Goal: Information Seeking & Learning: Learn about a topic

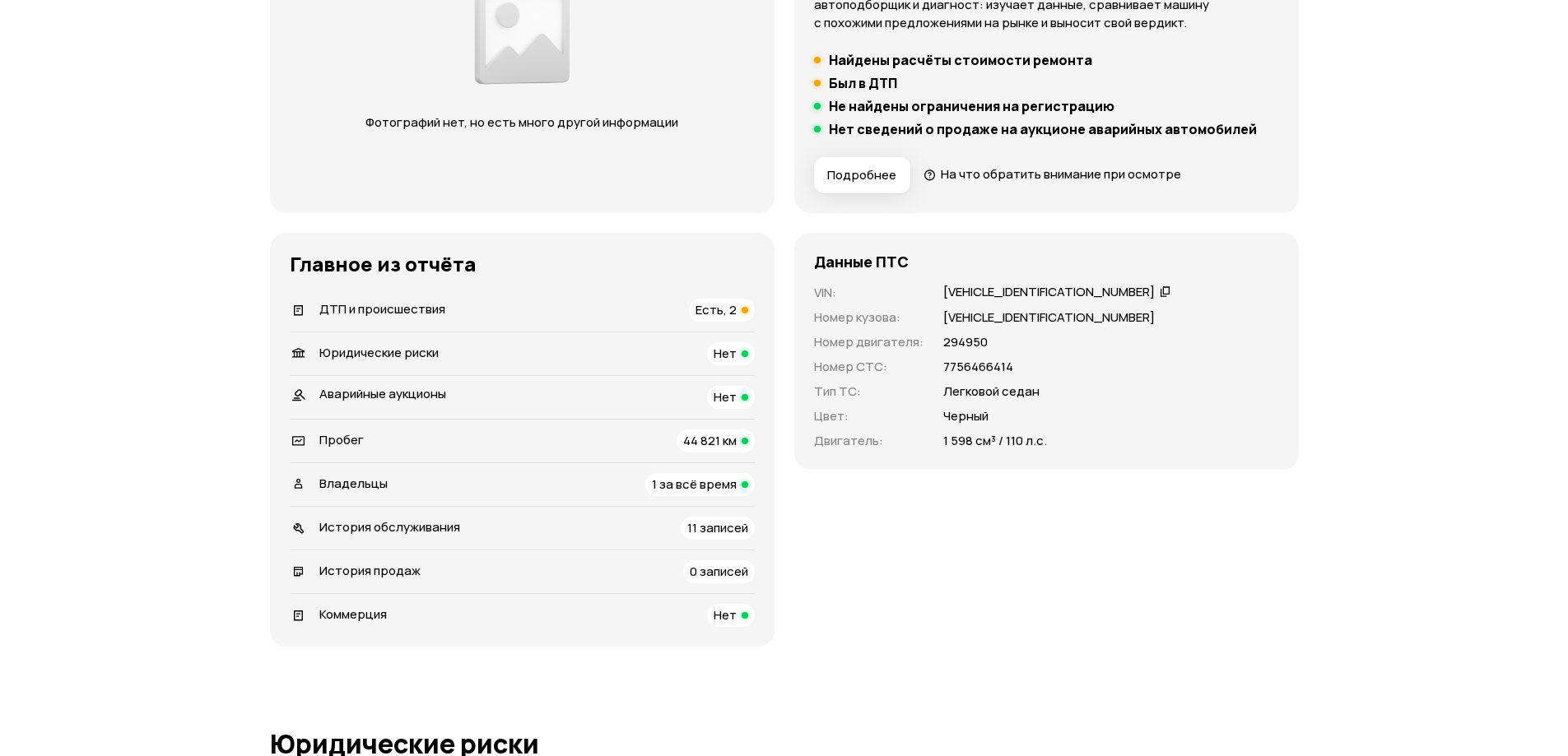
click at [720, 308] on span "Есть, 2" at bounding box center [715, 309] width 41 height 17
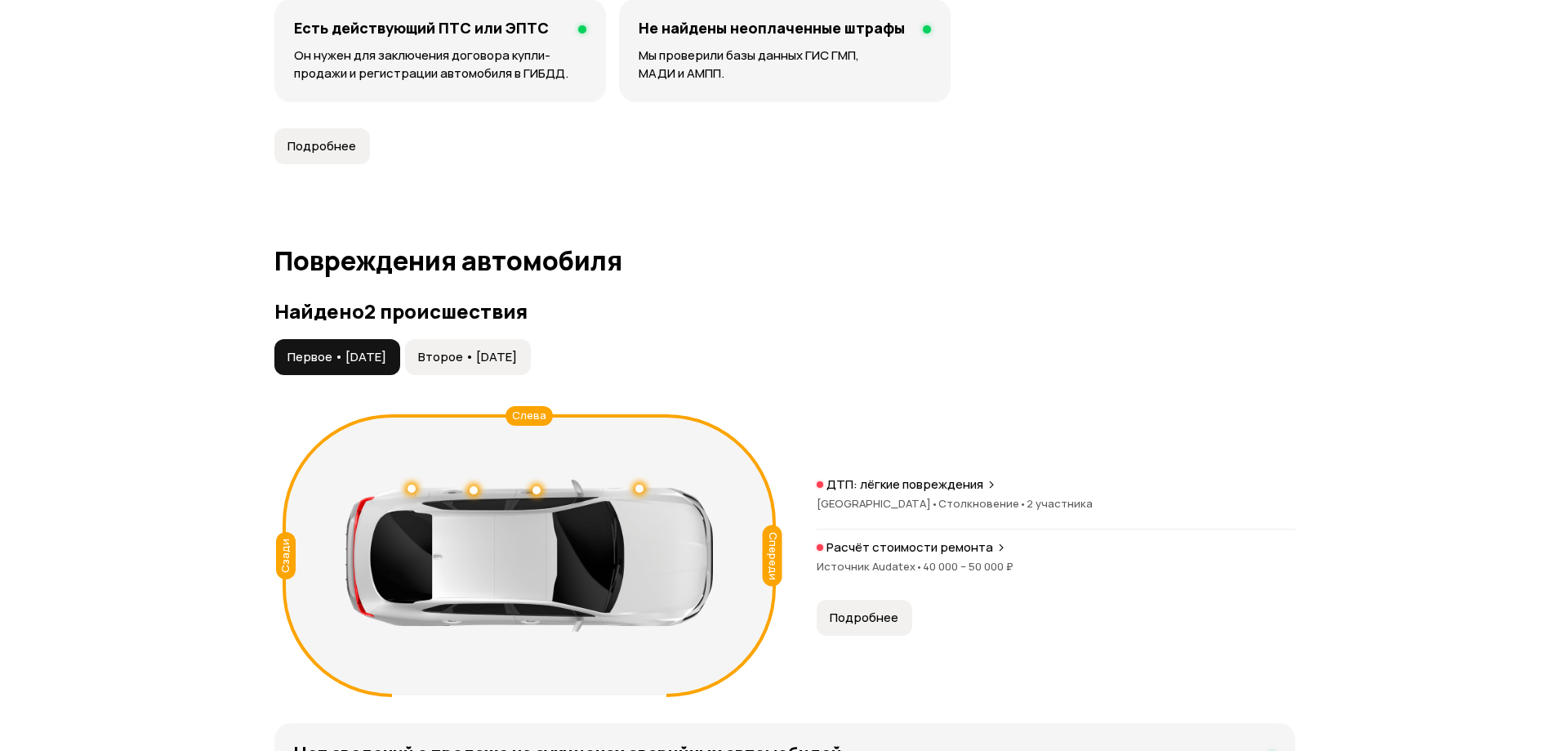
scroll to position [1693, 0]
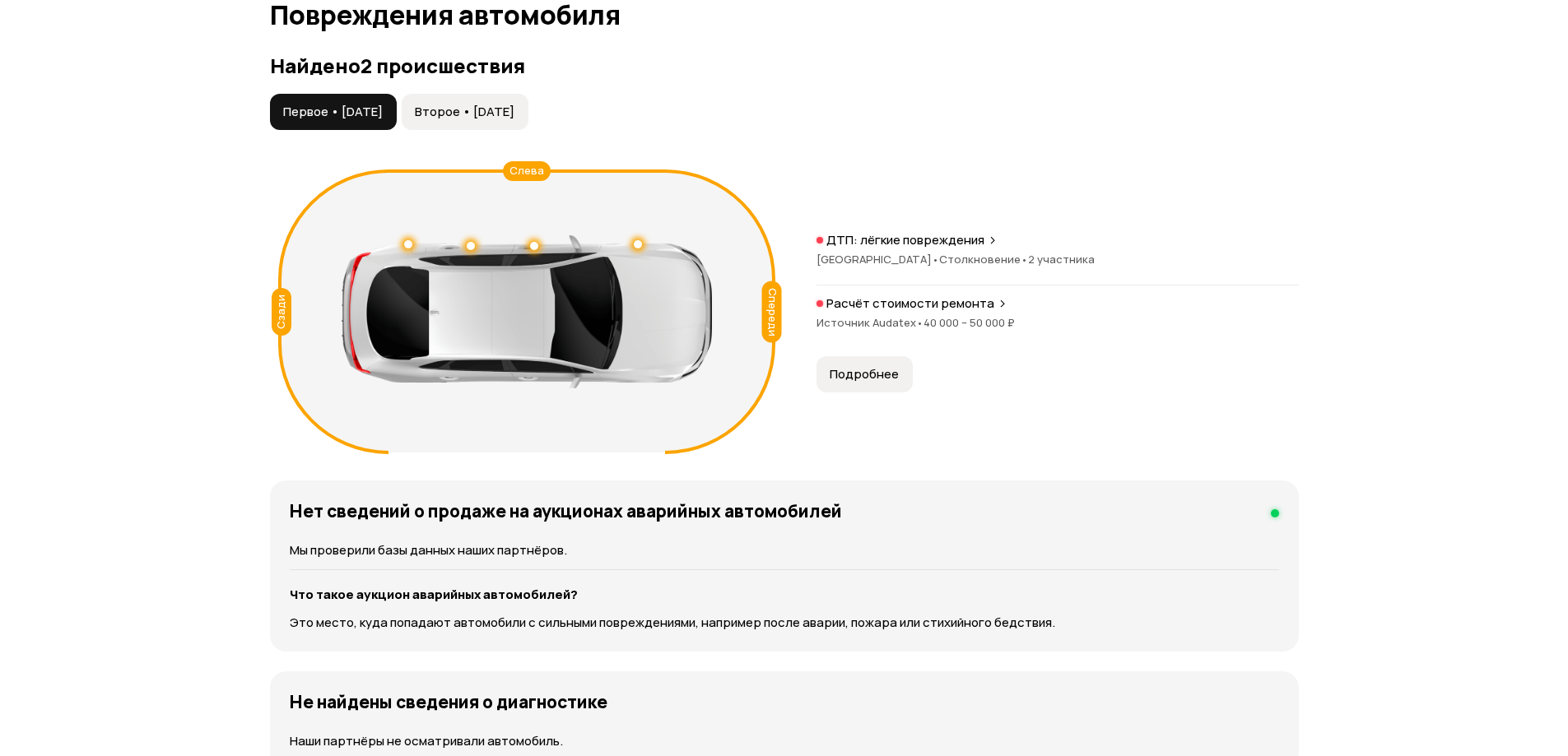
click at [905, 315] on span "Источник Audatex •" at bounding box center [870, 322] width 107 height 15
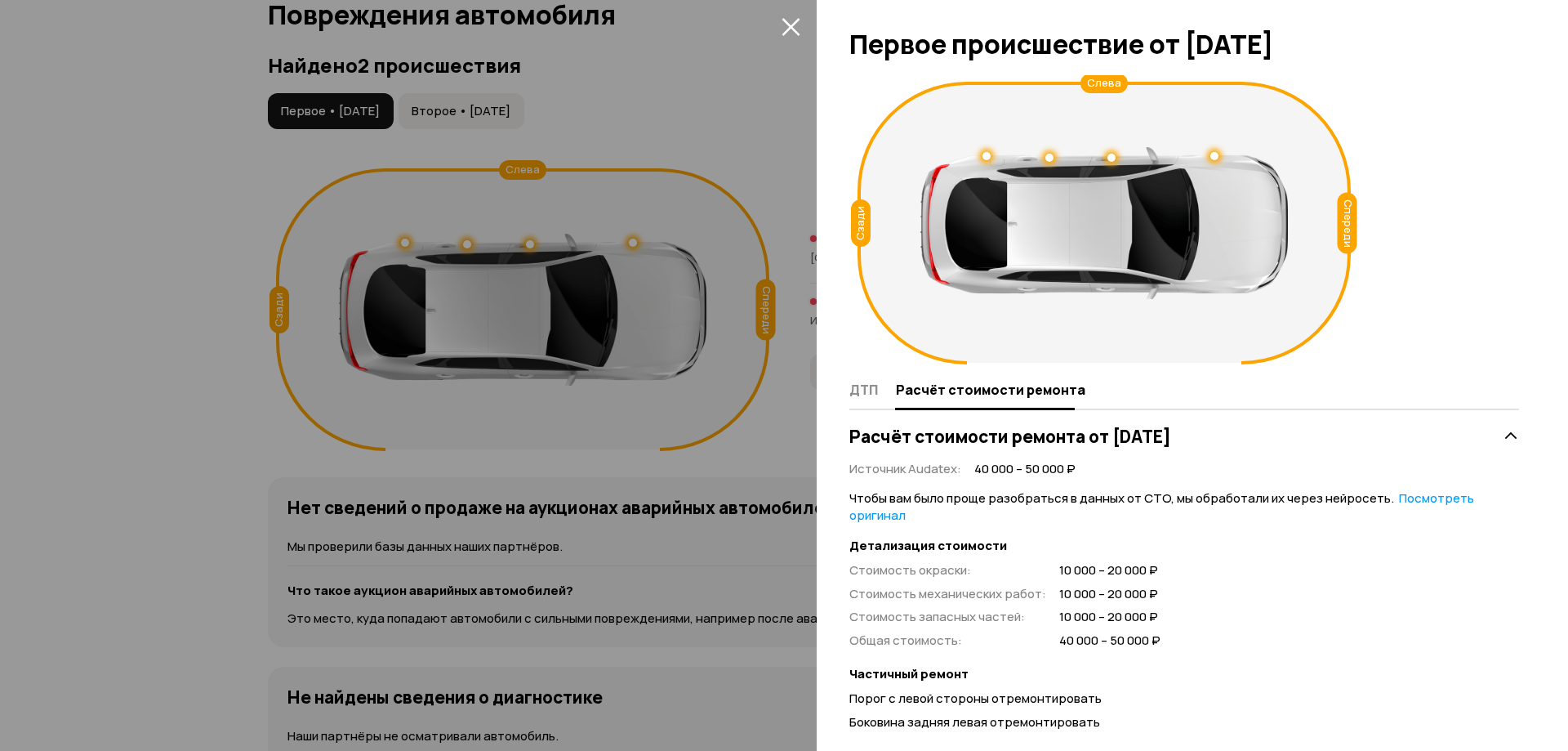
click at [795, 28] on icon "закрыть" at bounding box center [790, 26] width 19 height 19
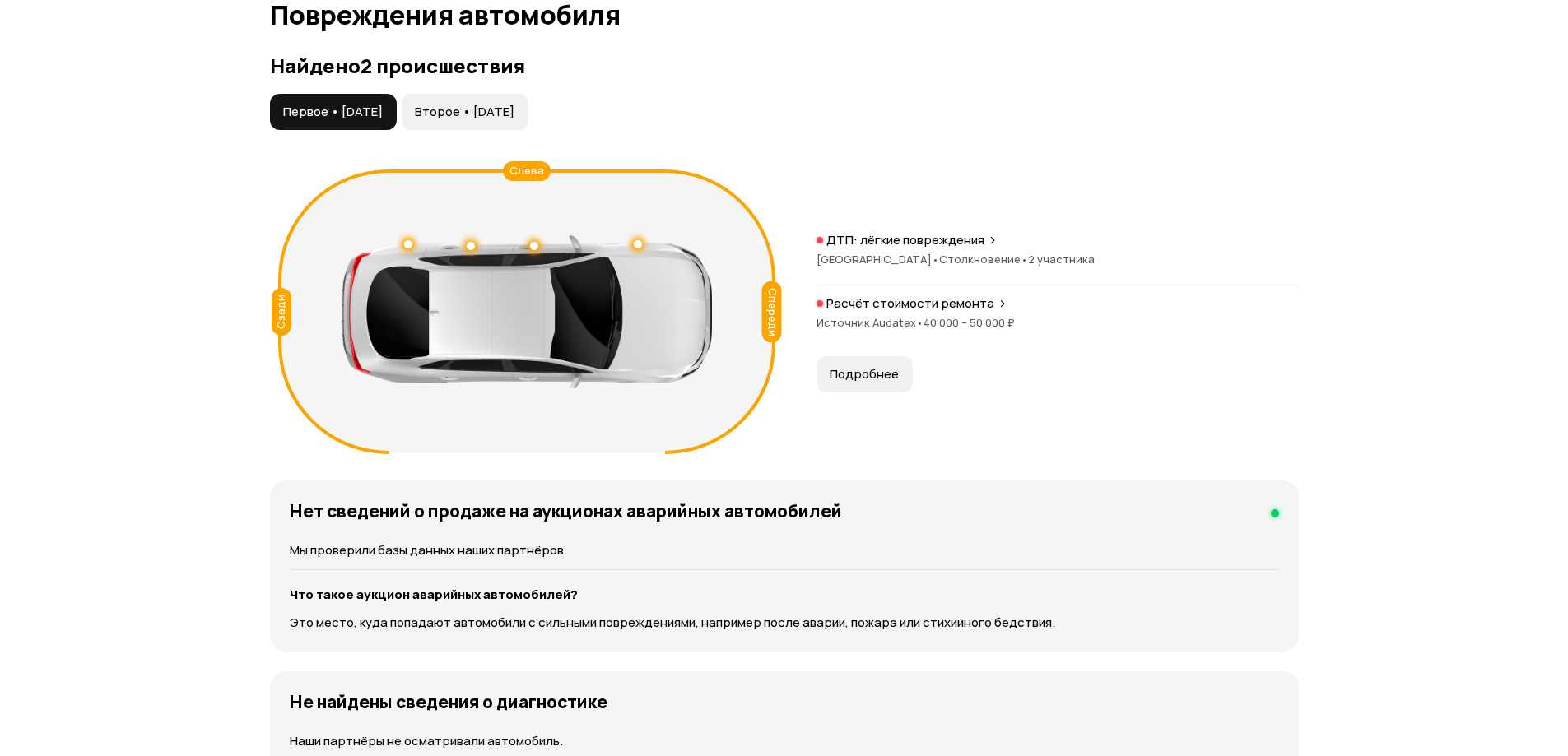
click at [515, 108] on span "Второе • [DATE]" at bounding box center [465, 112] width 100 height 16
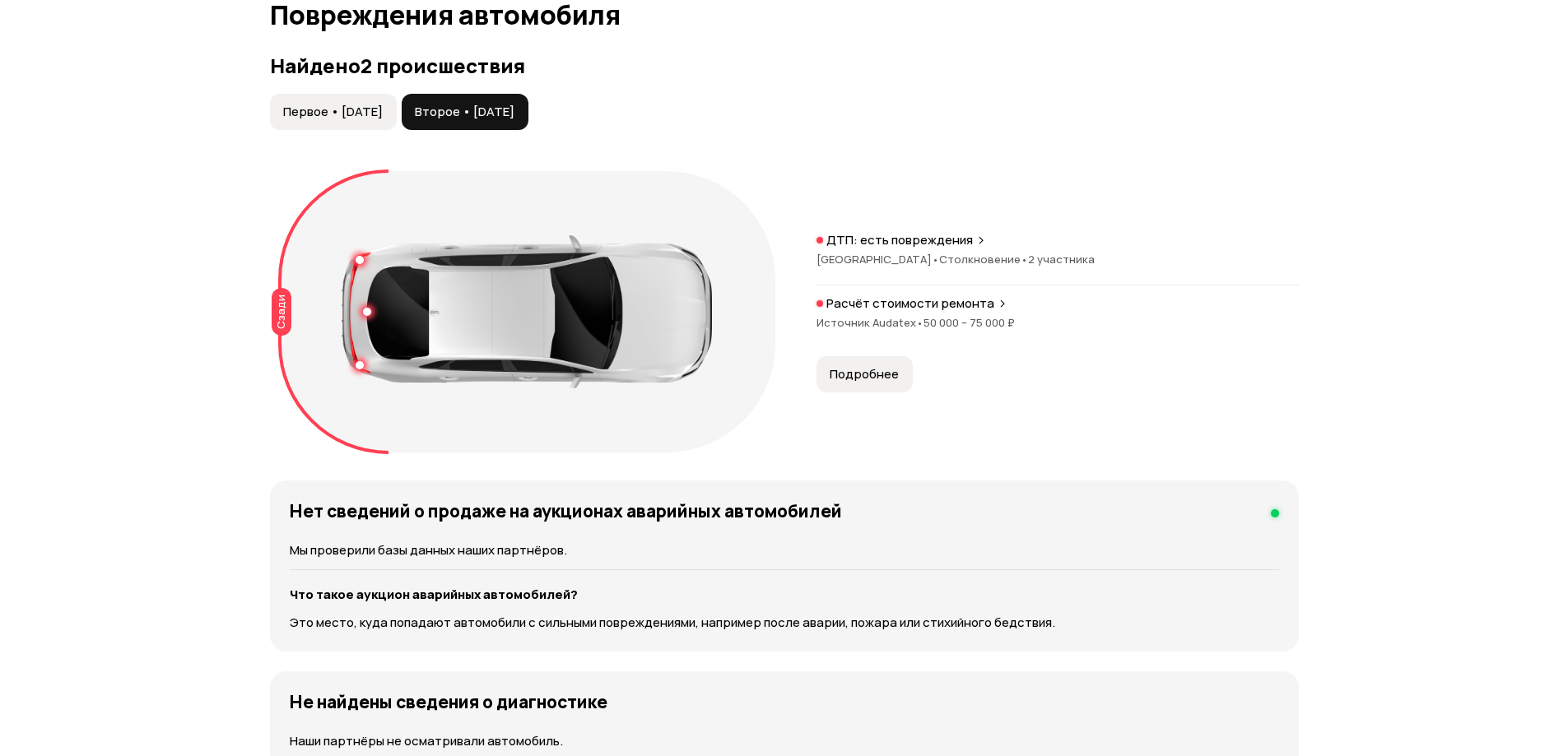
click at [889, 318] on span "Источник Audatex •" at bounding box center [870, 322] width 107 height 15
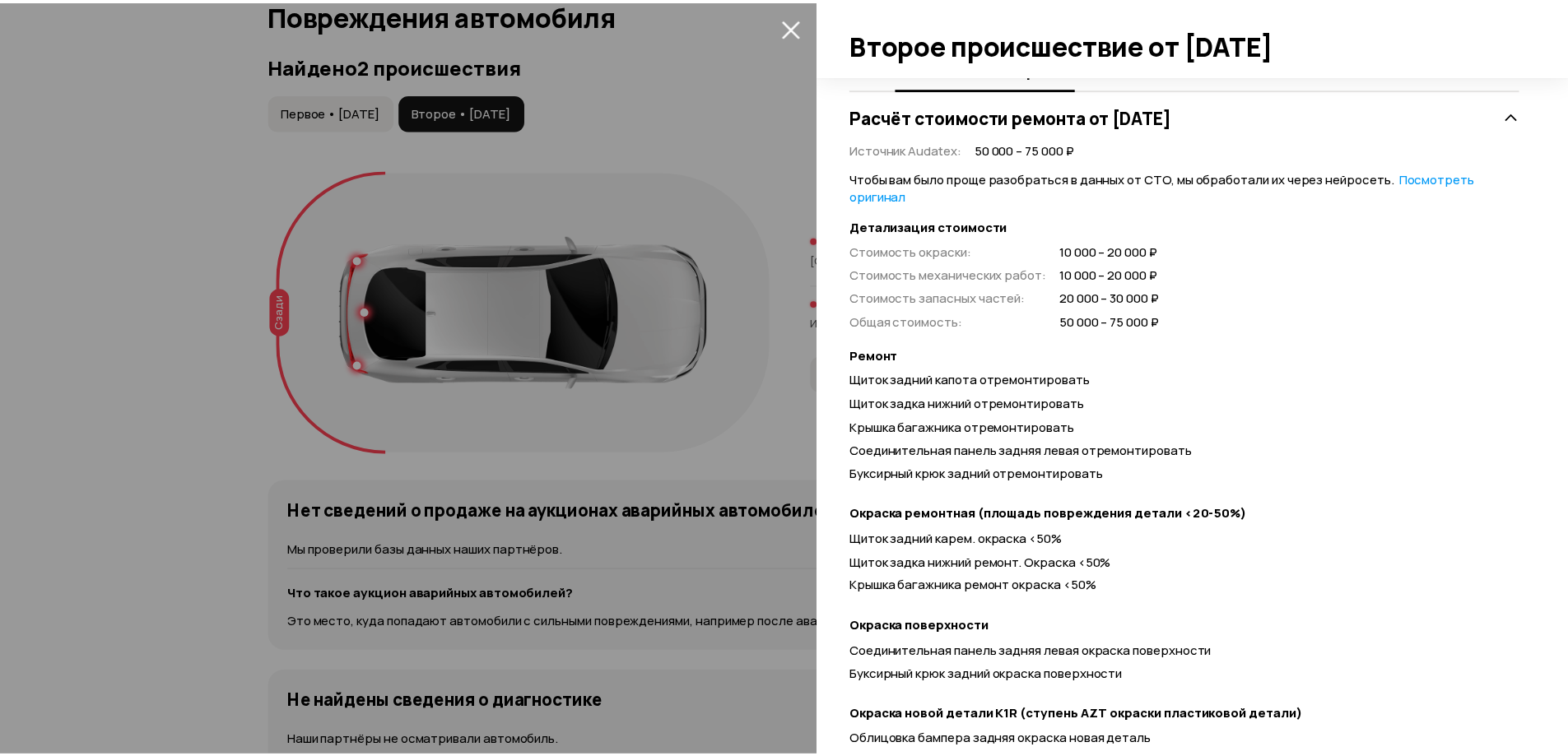
scroll to position [164, 0]
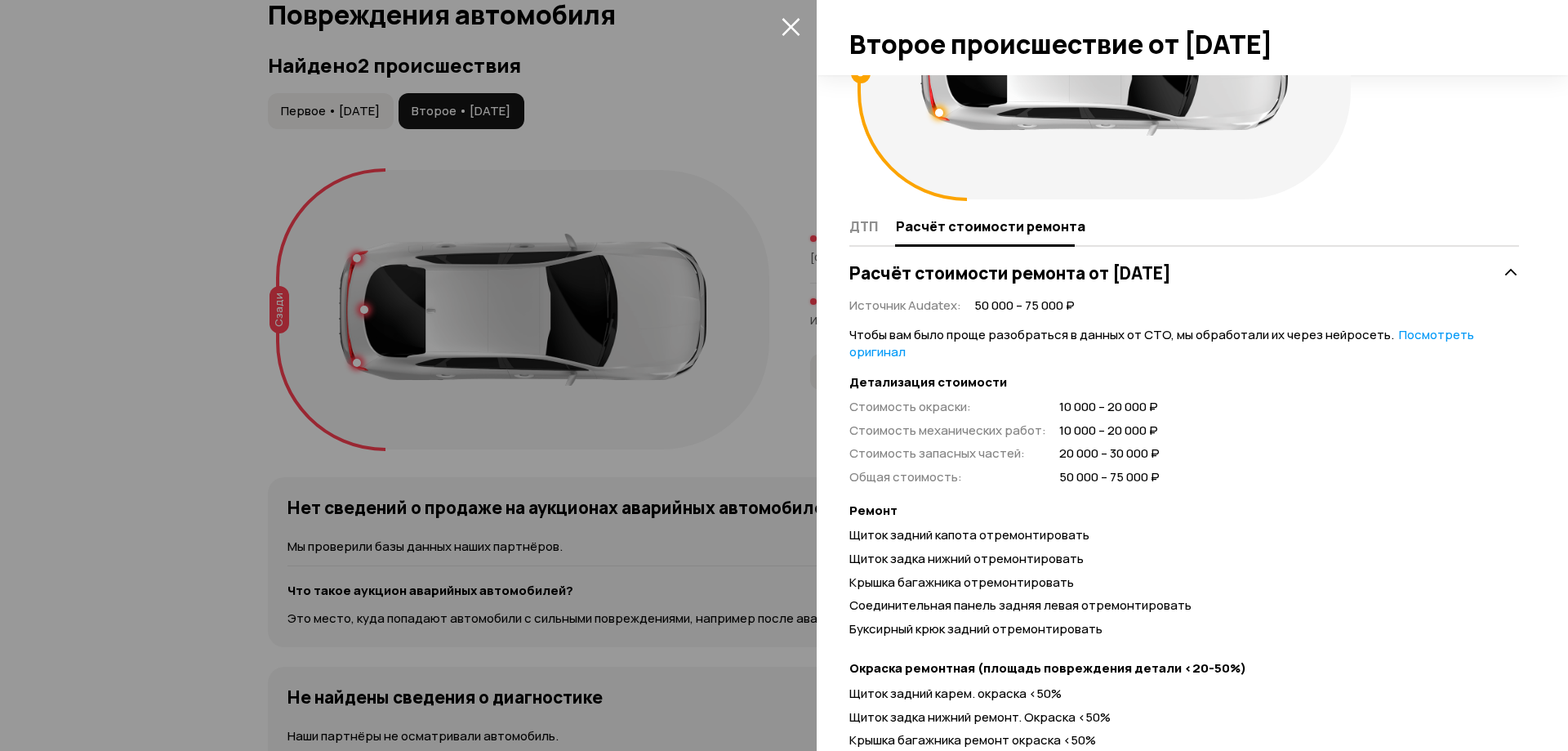
click at [803, 20] on span at bounding box center [790, 26] width 26 height 26
click at [790, 26] on icon "закрыть" at bounding box center [790, 27] width 18 height 18
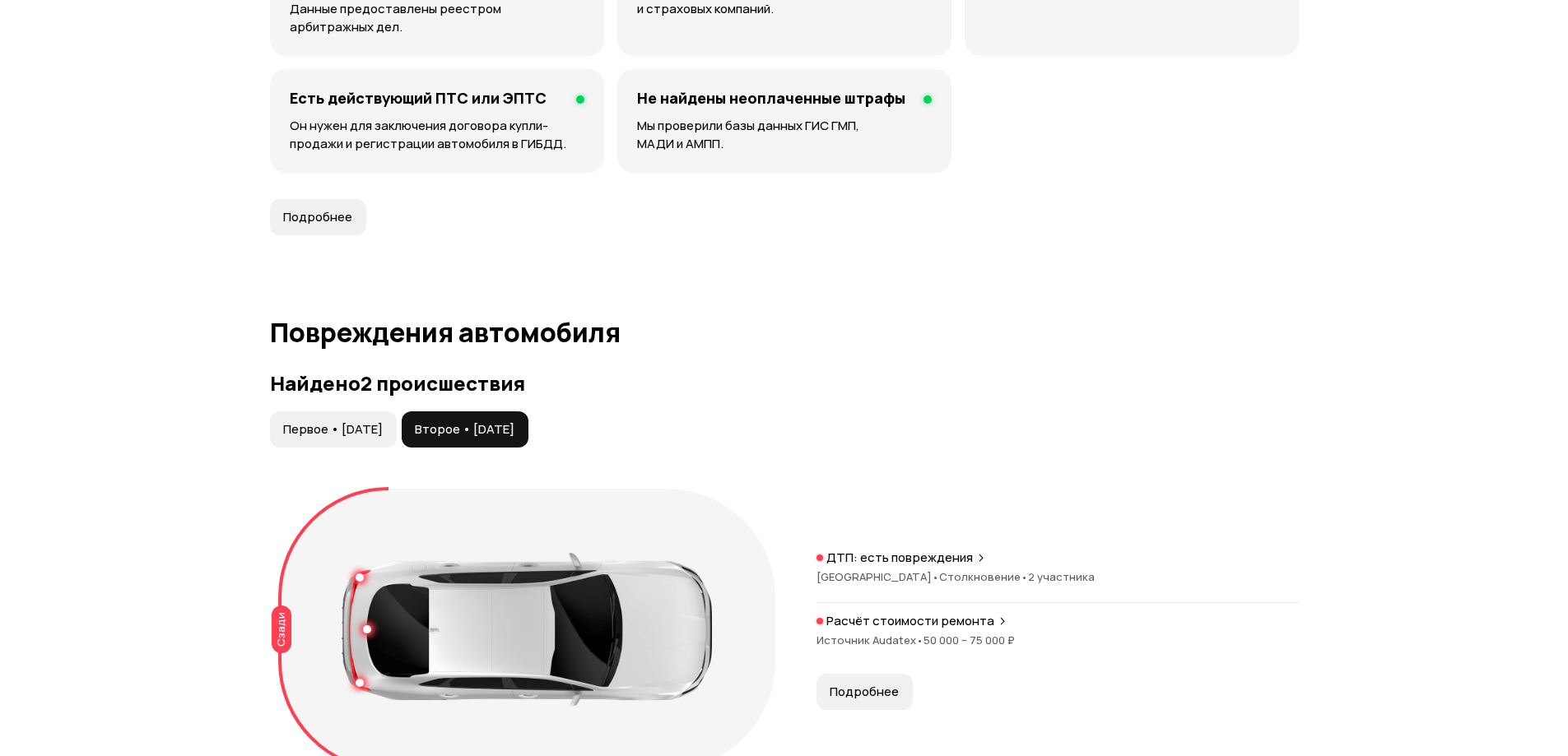
scroll to position [1376, 0]
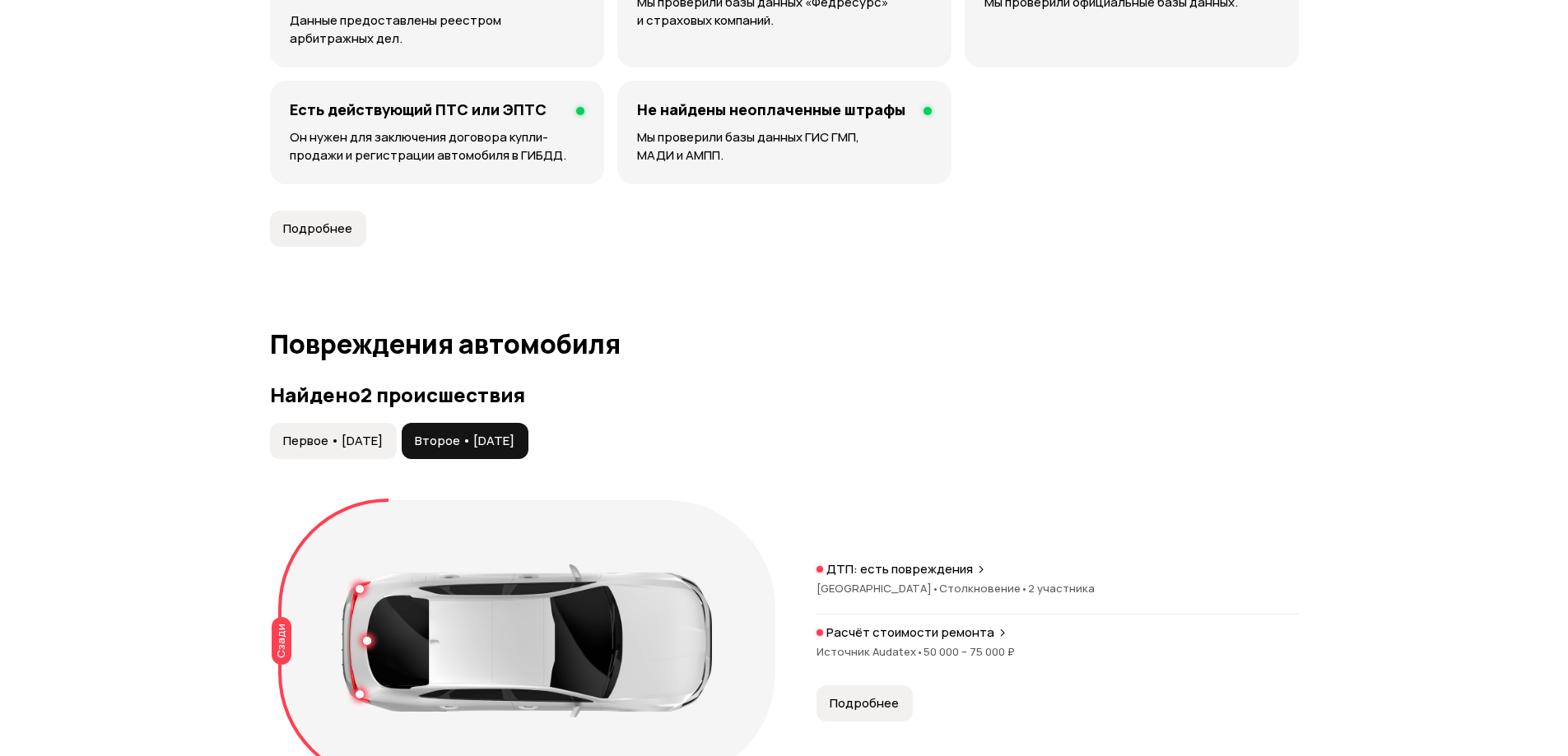
click at [347, 444] on span "Первое • [DATE]" at bounding box center [333, 441] width 100 height 16
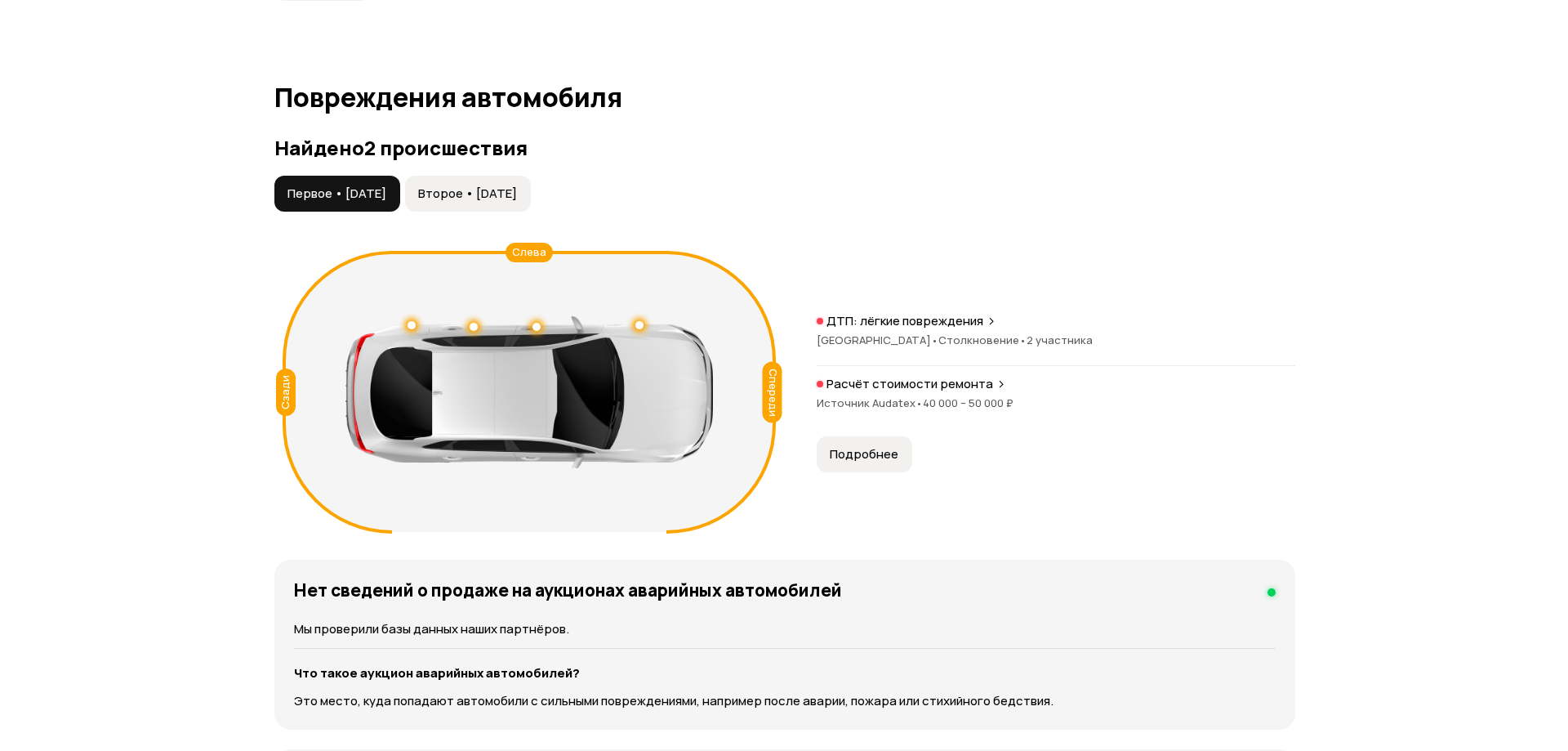
scroll to position [1611, 0]
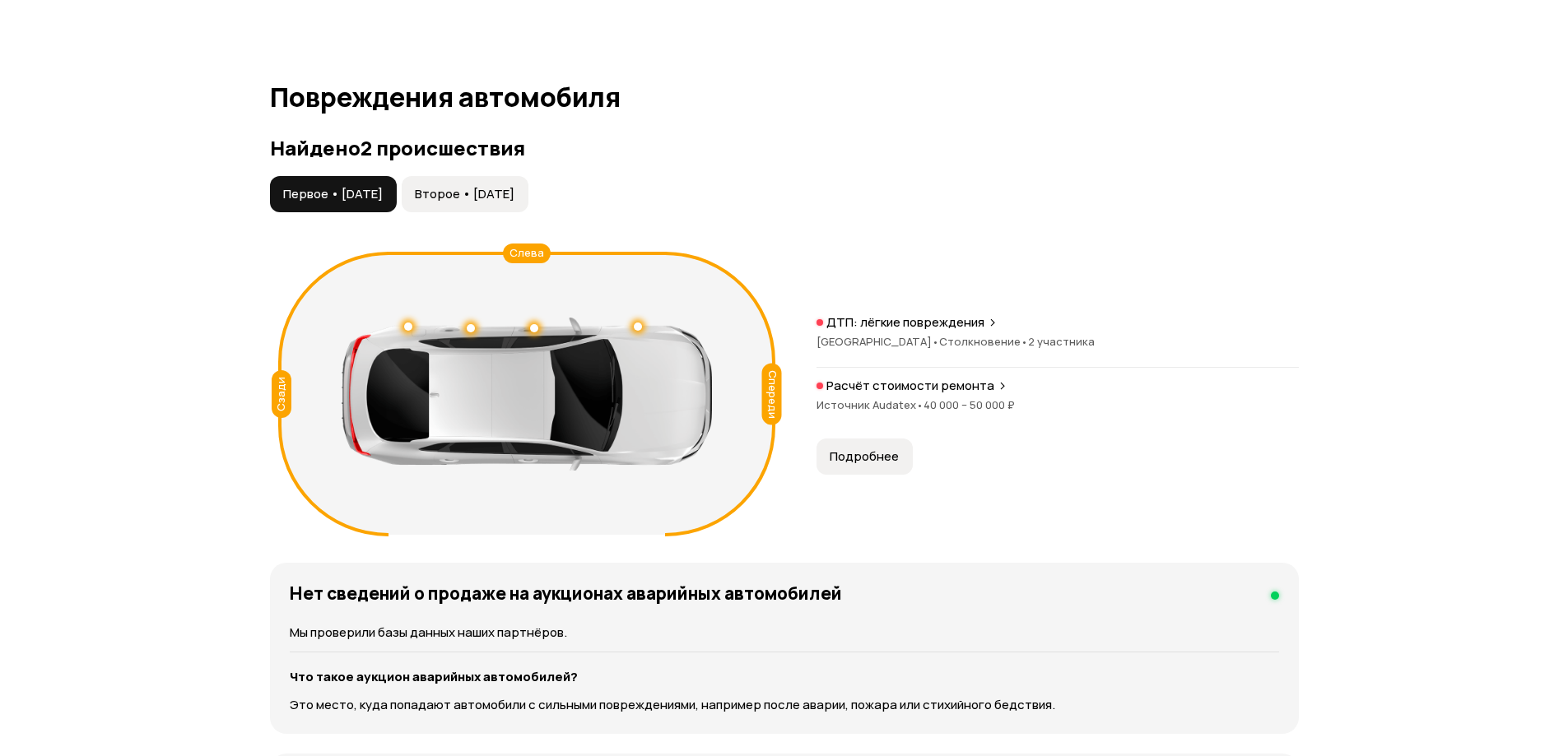
click at [456, 192] on span "Второе • [DATE]" at bounding box center [465, 194] width 100 height 16
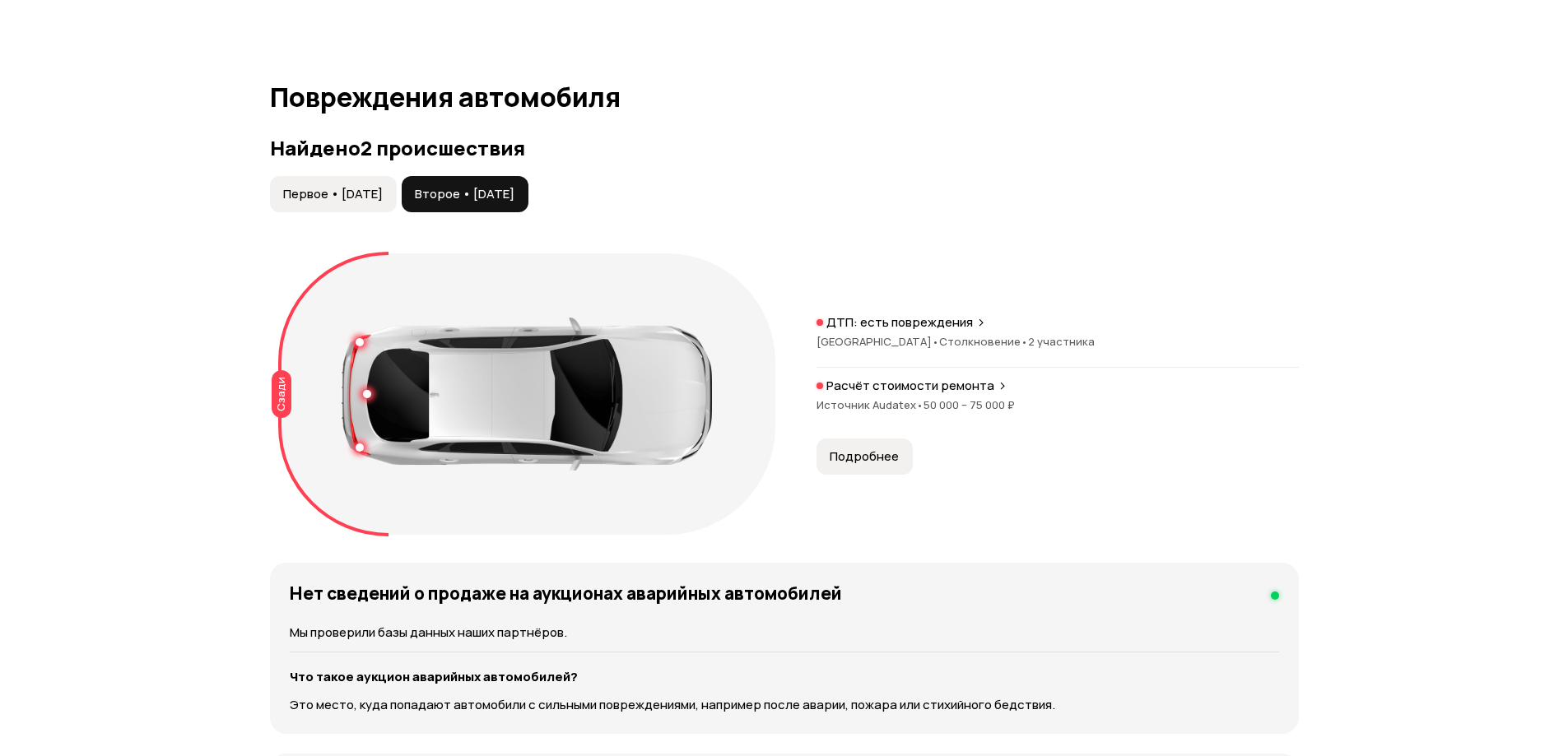
click at [334, 183] on button "Первое • [DATE]" at bounding box center [333, 194] width 127 height 36
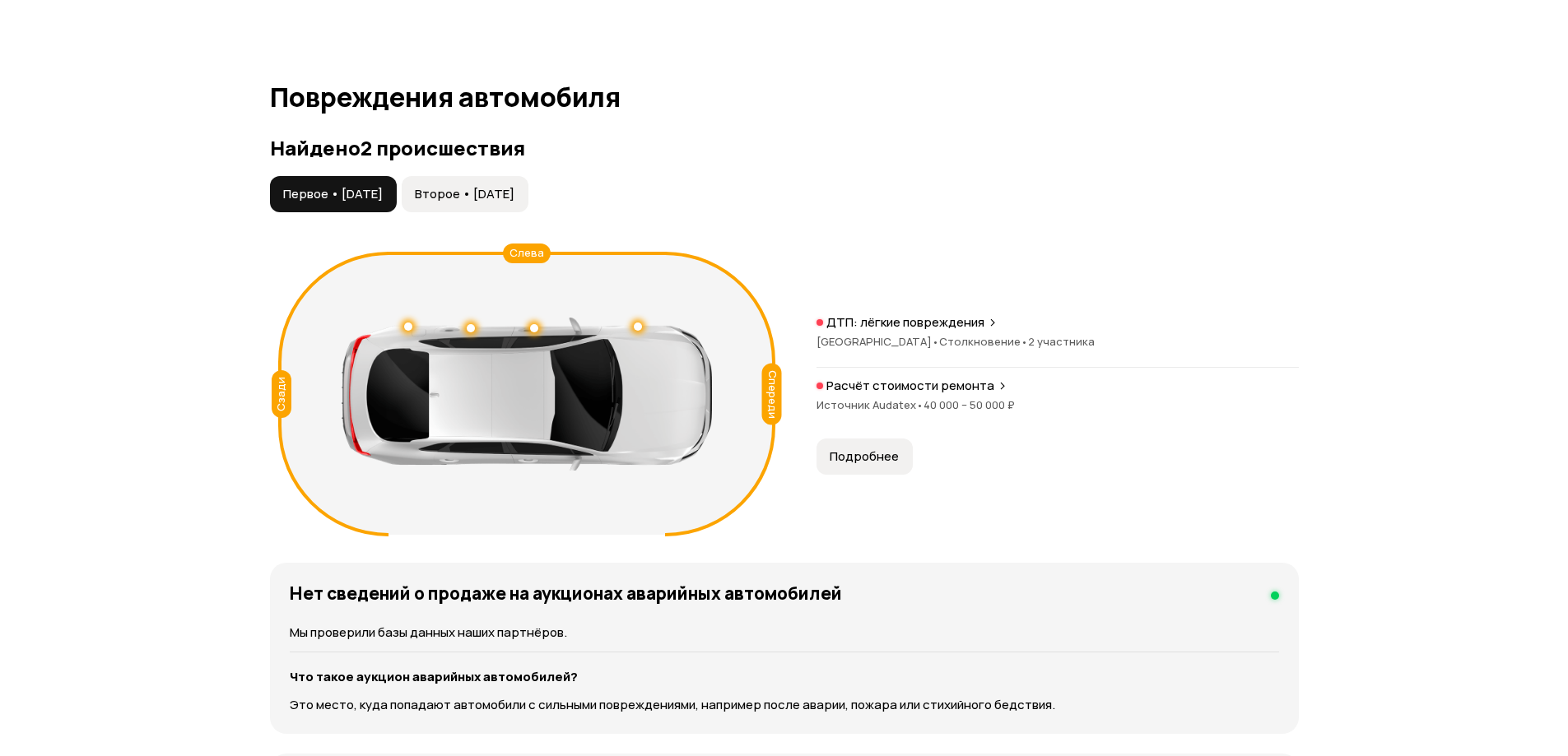
click at [910, 392] on p "Расчёт стоимости ремонта" at bounding box center [910, 386] width 168 height 16
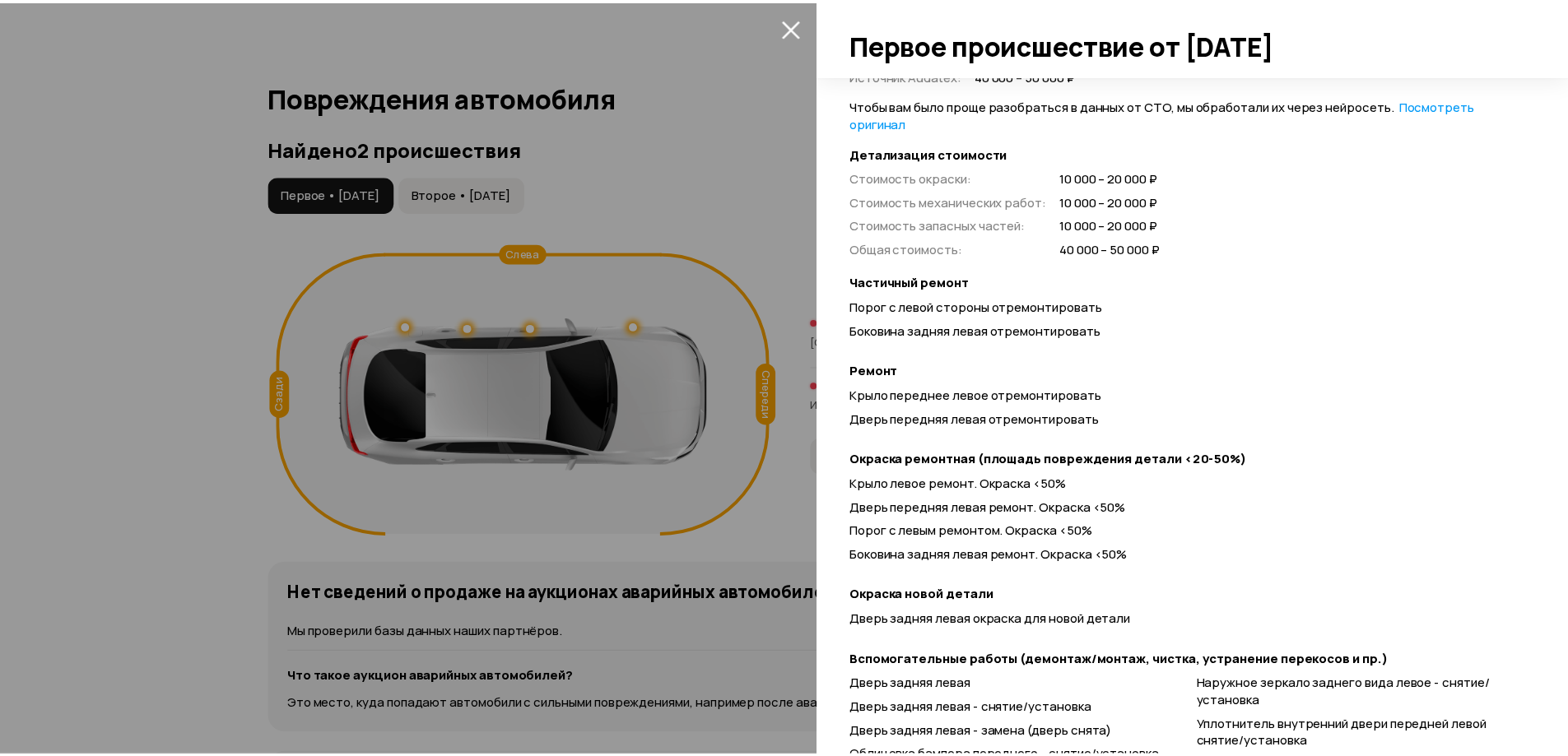
scroll to position [411, 0]
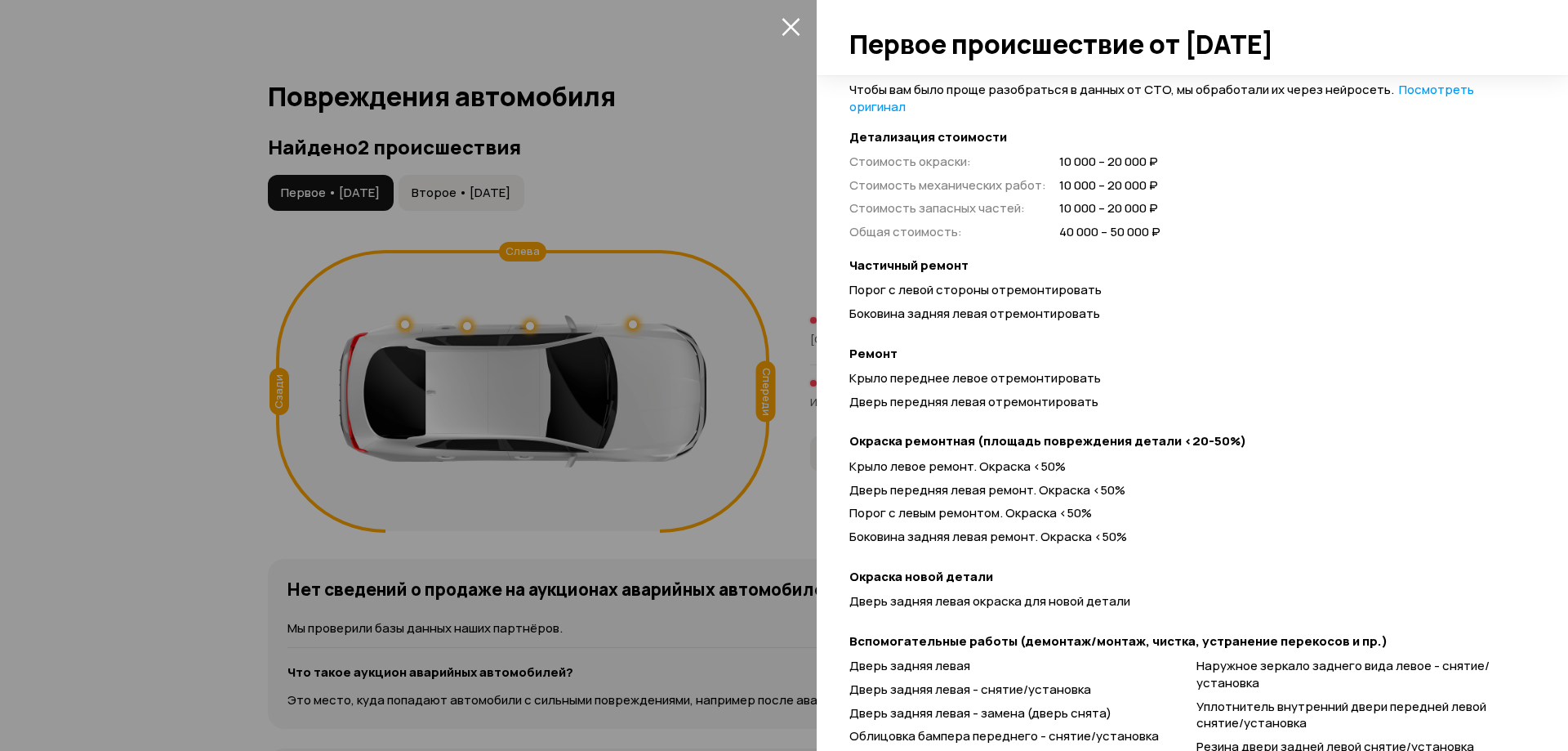
click at [682, 286] on div at bounding box center [784, 375] width 1568 height 751
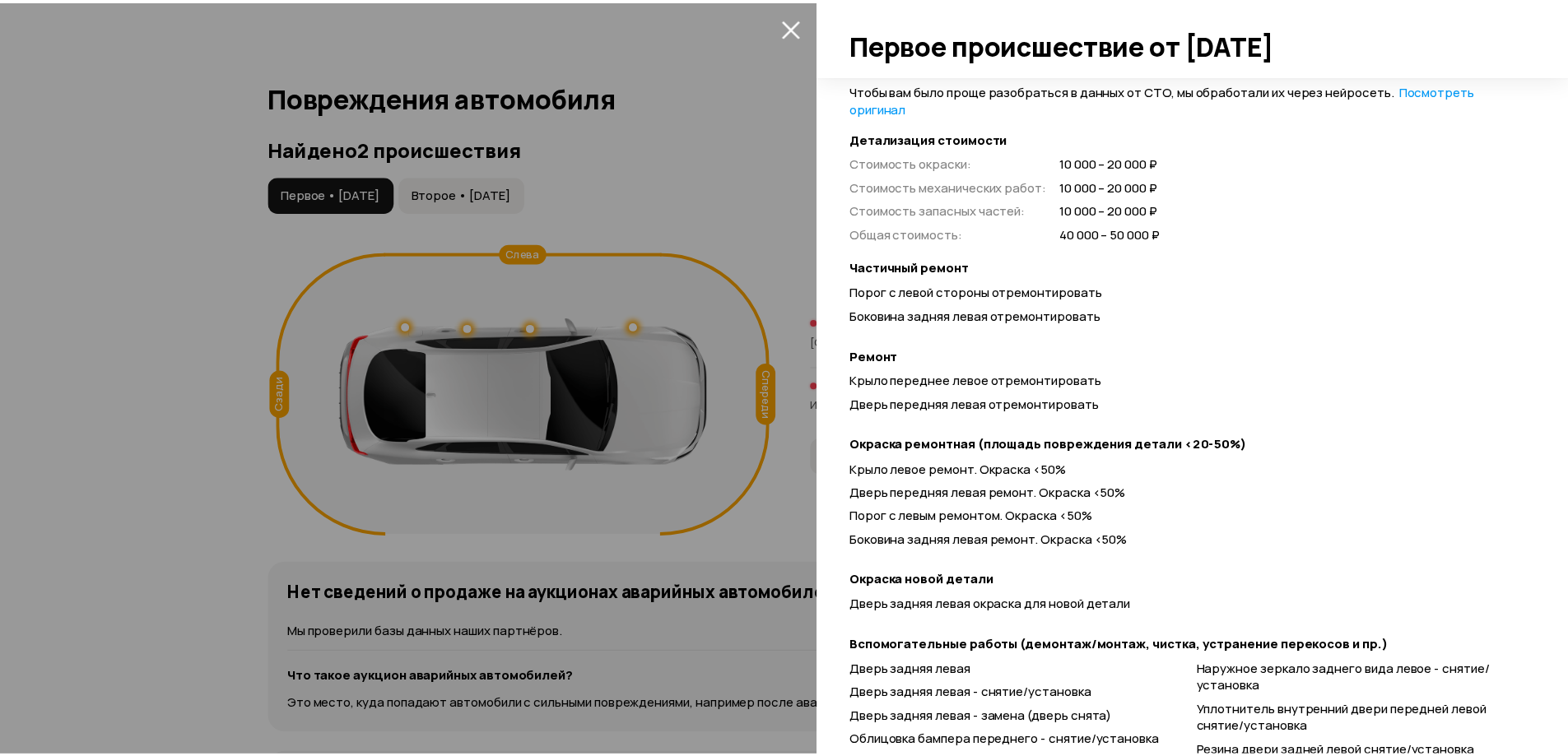
scroll to position [115, 0]
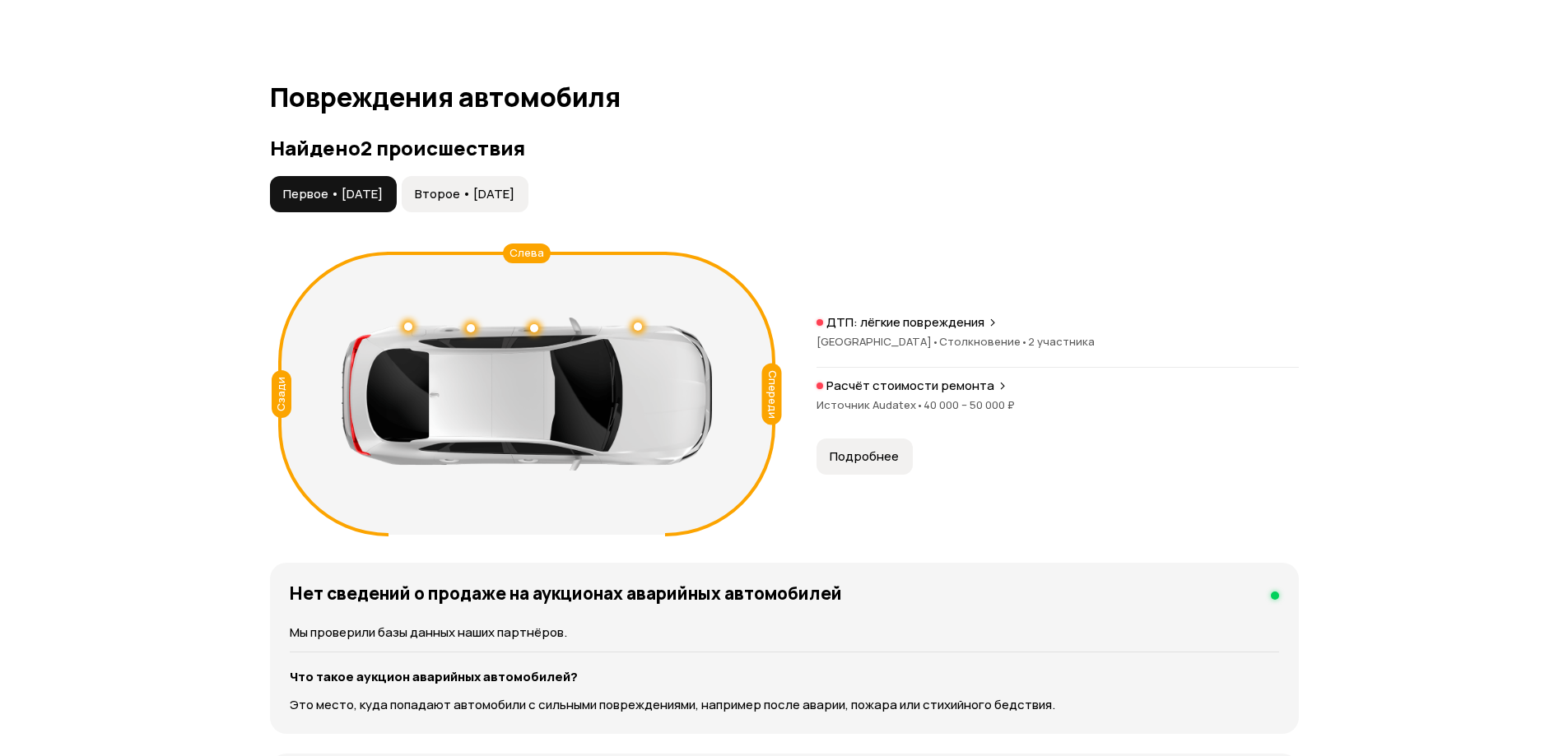
click at [494, 182] on button "Второе • [DATE]" at bounding box center [465, 194] width 127 height 36
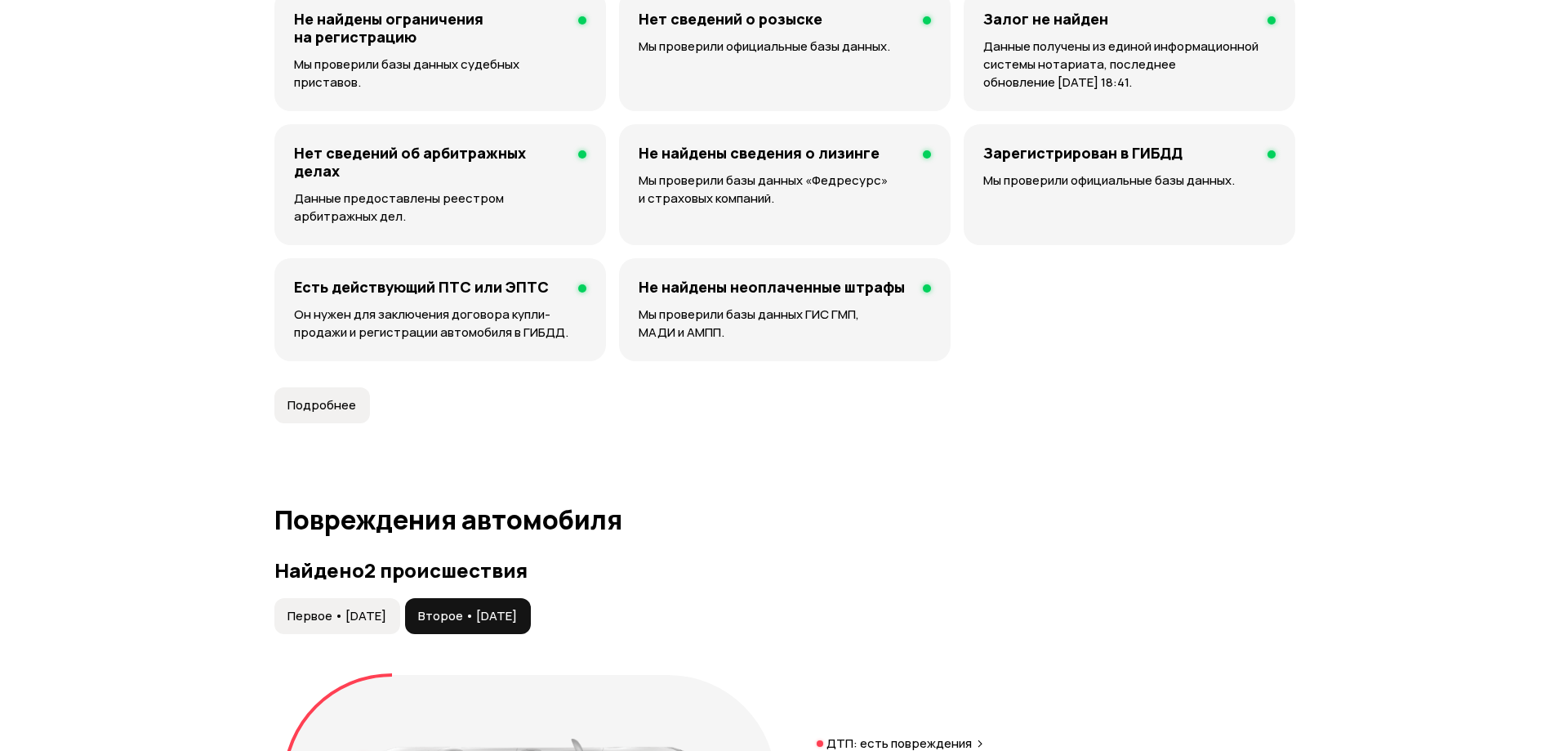
scroll to position [1448, 0]
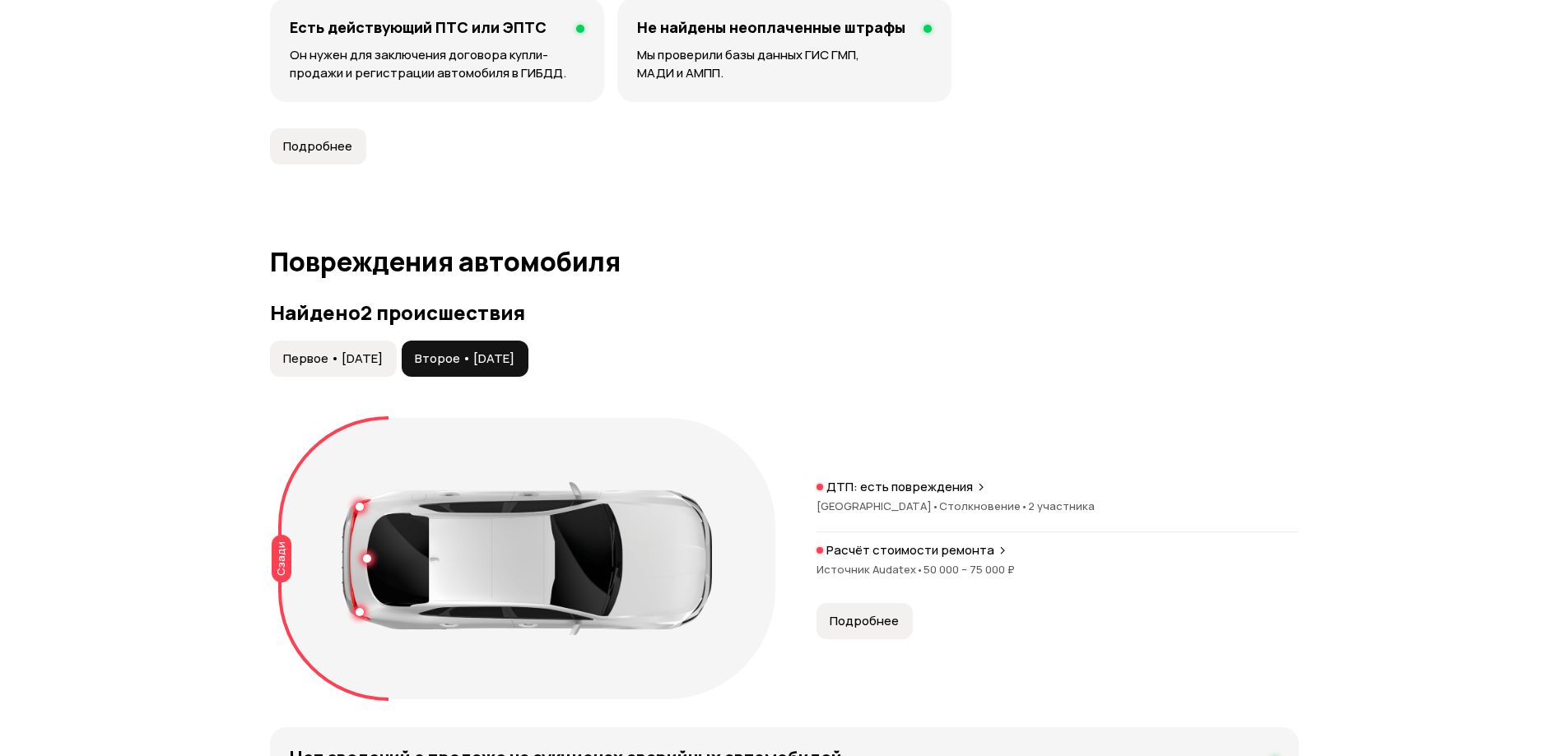
click at [918, 558] on div "Расчёт стоимости ремонта Источник Audatex • 50 000 – 75 000 ₽" at bounding box center [1057, 568] width 482 height 53
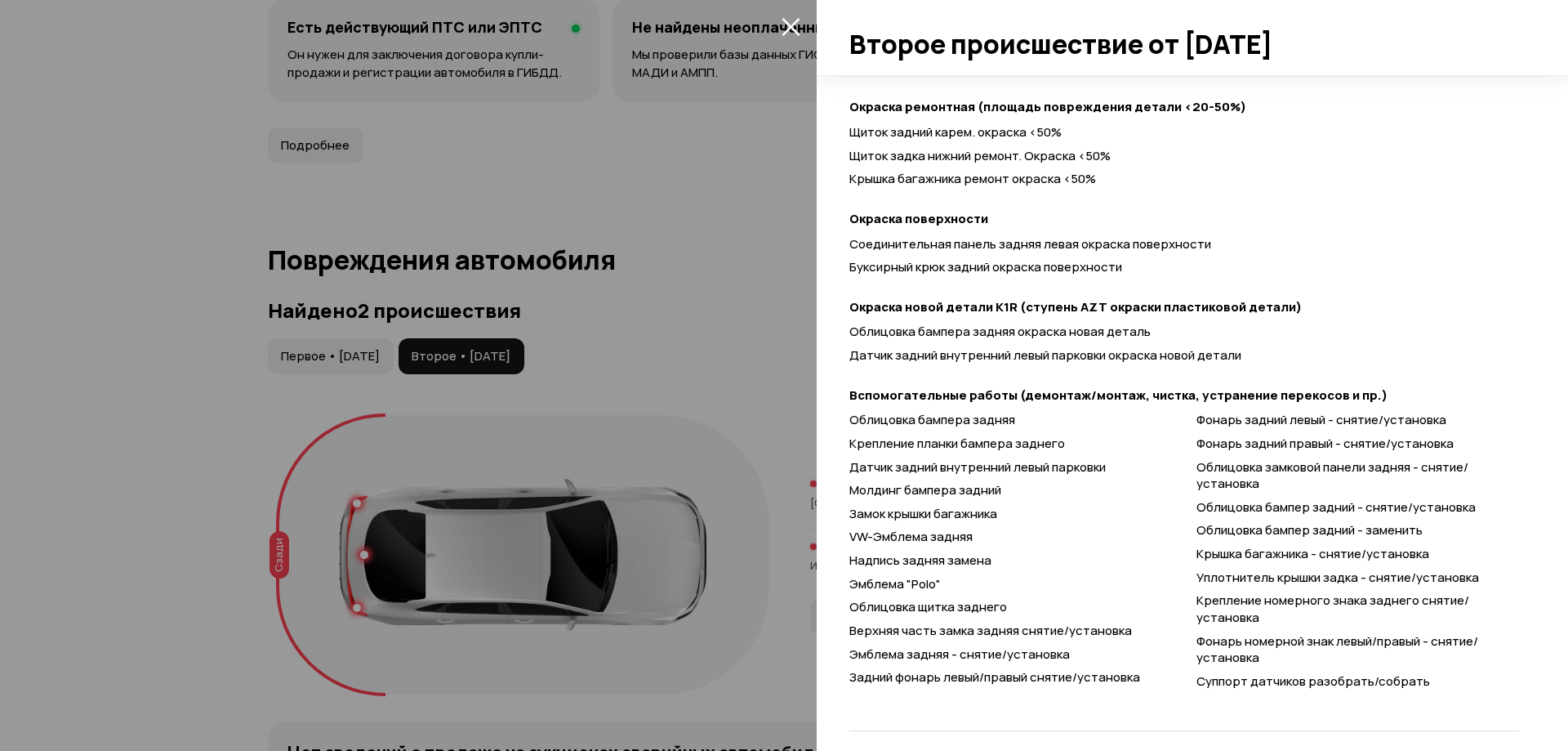
scroll to position [737, 0]
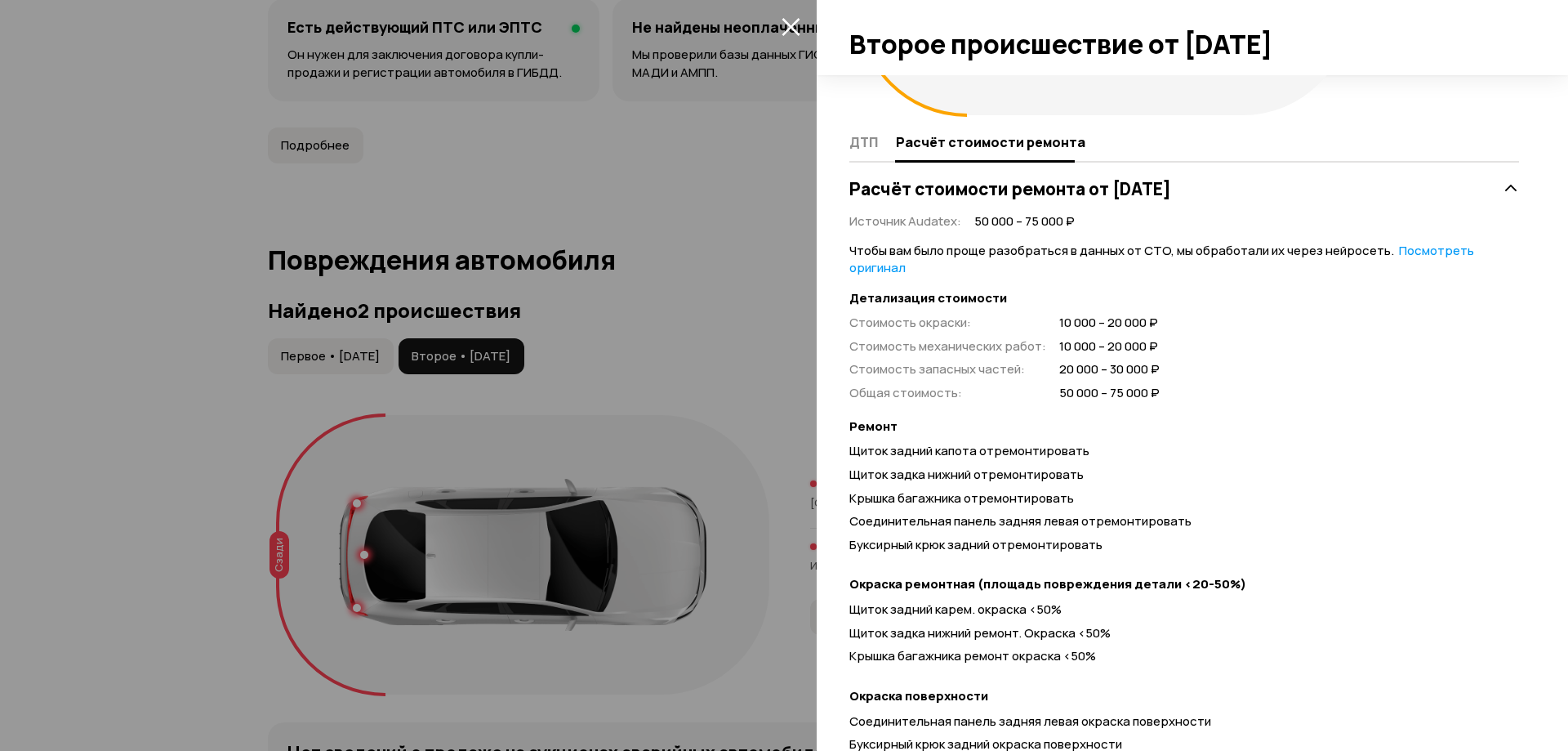
drag, startPoint x: 612, startPoint y: 269, endPoint x: 659, endPoint y: 261, distance: 47.7
click at [613, 267] on div at bounding box center [784, 375] width 1568 height 751
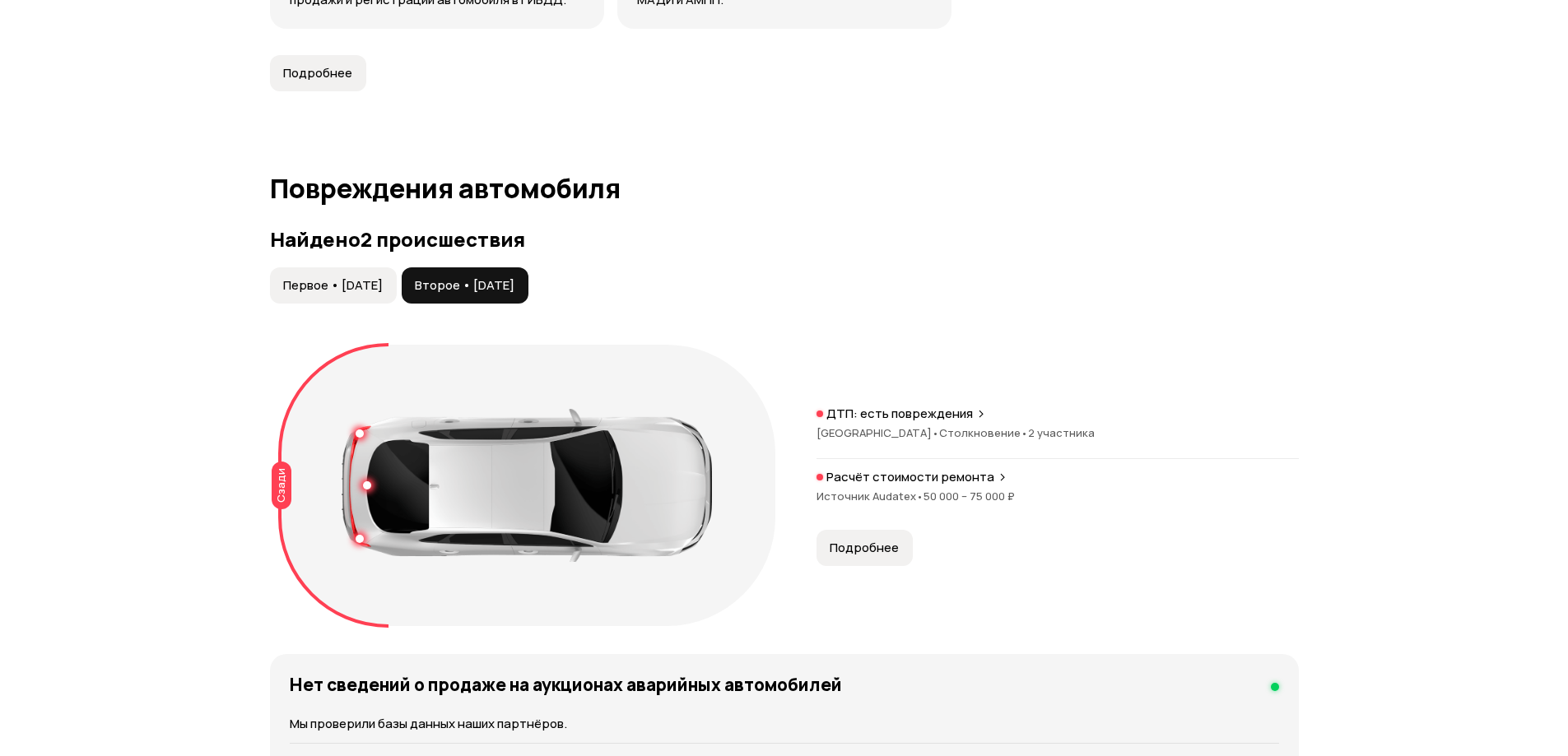
scroll to position [1810, 0]
